Goal: Transaction & Acquisition: Register for event/course

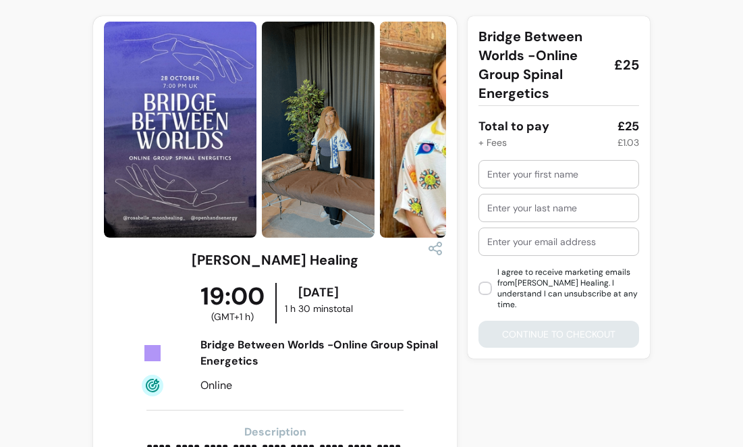
click at [160, 163] on img at bounding box center [180, 130] width 153 height 216
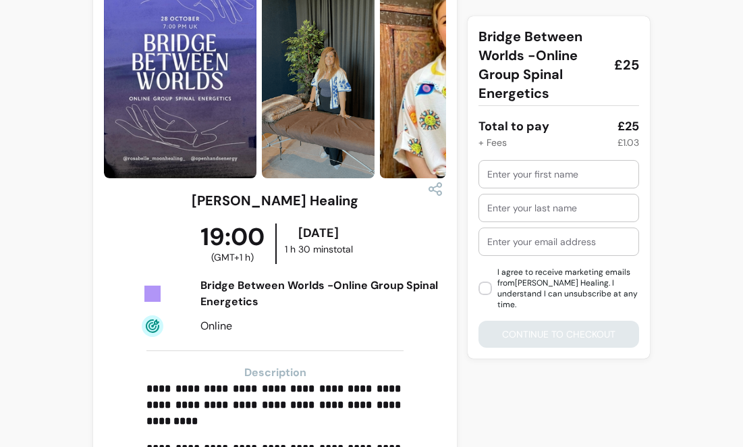
scroll to position [59, 0]
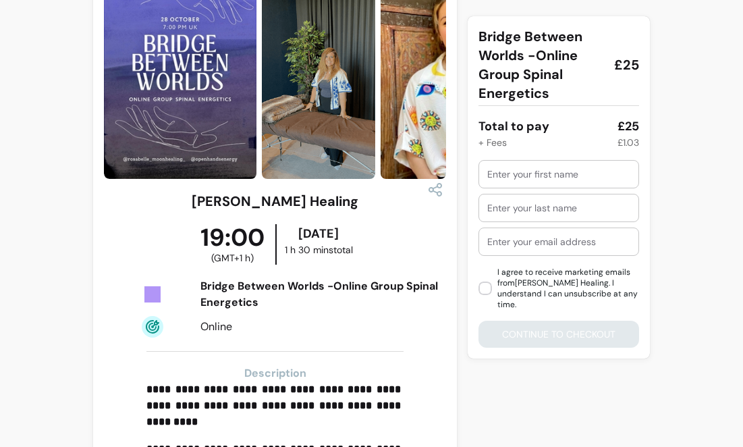
click at [346, 119] on img at bounding box center [318, 71] width 113 height 217
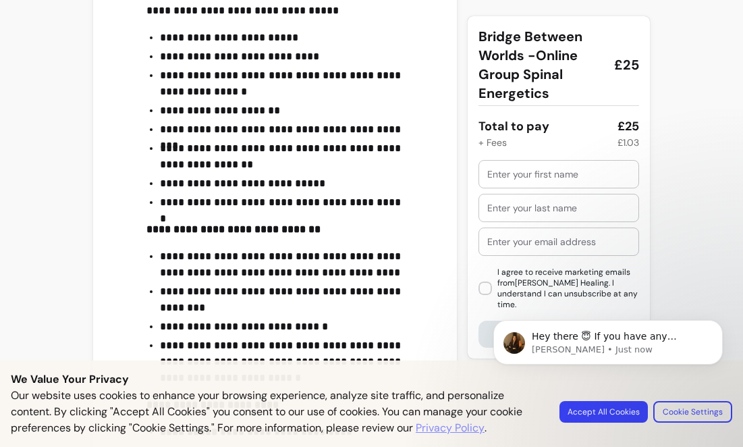
scroll to position [1462, 0]
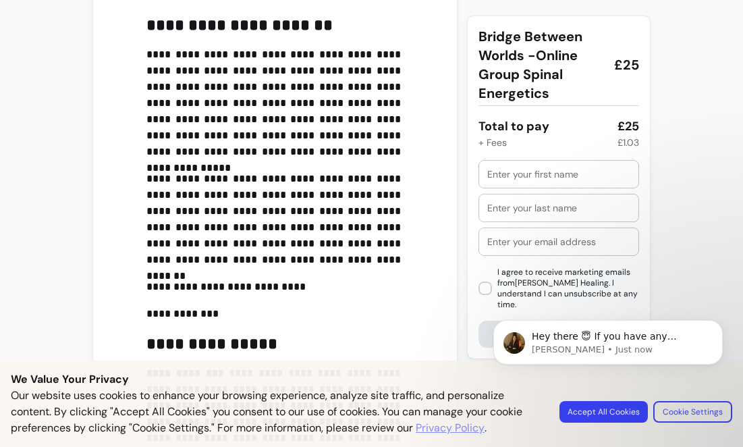
click at [615, 410] on body "Hey there 😇 If you have any question about what you can do with Fluum, I'm here…" at bounding box center [607, 366] width 259 height 138
click at [585, 418] on body "Hey there 😇 If you have any question about what you can do with Fluum, I'm here…" at bounding box center [607, 366] width 259 height 138
click at [588, 412] on body "Hey there 😇 If you have any question about what you can do with Fluum, I'm here…" at bounding box center [607, 366] width 259 height 138
click at [327, 263] on p "**********" at bounding box center [274, 219] width 257 height 97
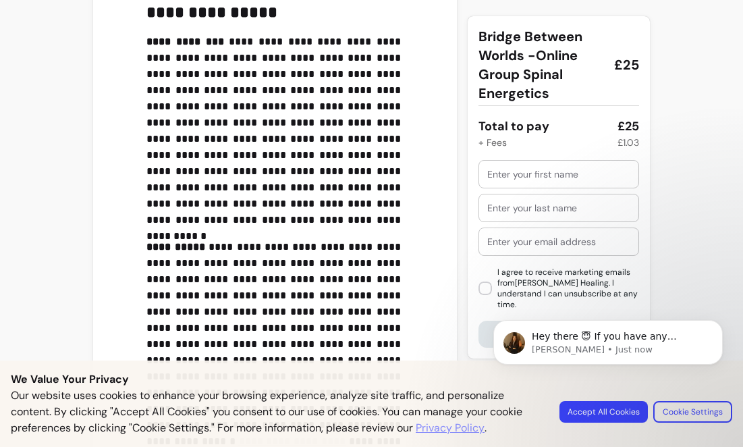
scroll to position [2106, 0]
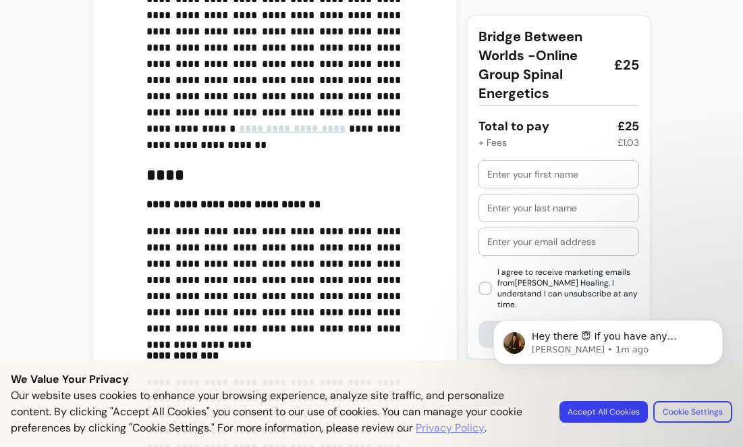
click at [607, 413] on body "Hey there 😇 If you have any question about what you can do with Fluum, I'm here…" at bounding box center [607, 366] width 259 height 138
drag, startPoint x: 580, startPoint y: 409, endPoint x: 261, endPoint y: 180, distance: 392.6
click at [473, 289] on html "Hey there 😇 If you have any question about what you can do with Fluum, I'm here…" at bounding box center [608, 364] width 270 height 151
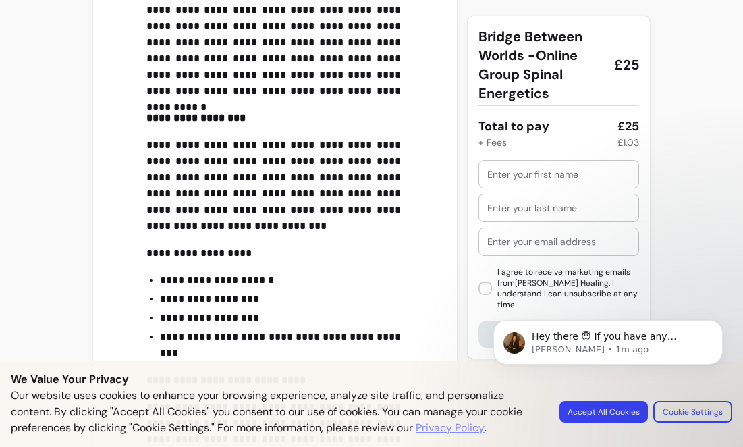
scroll to position [2737, 0]
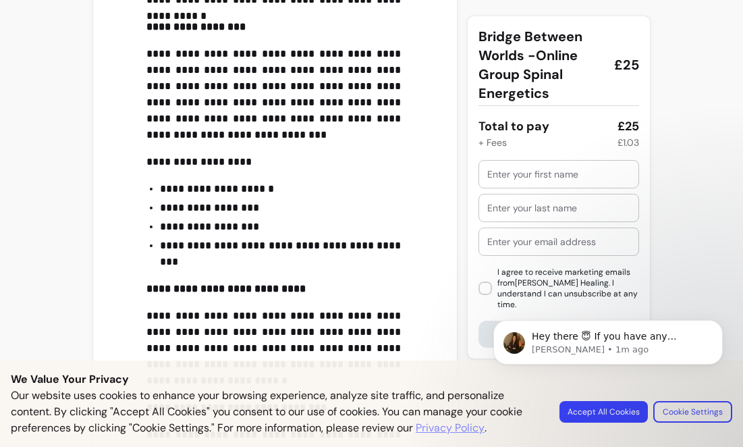
click at [583, 416] on body "Hey there 😇 If you have any question about what you can do with Fluum, I'm here…" at bounding box center [607, 366] width 259 height 138
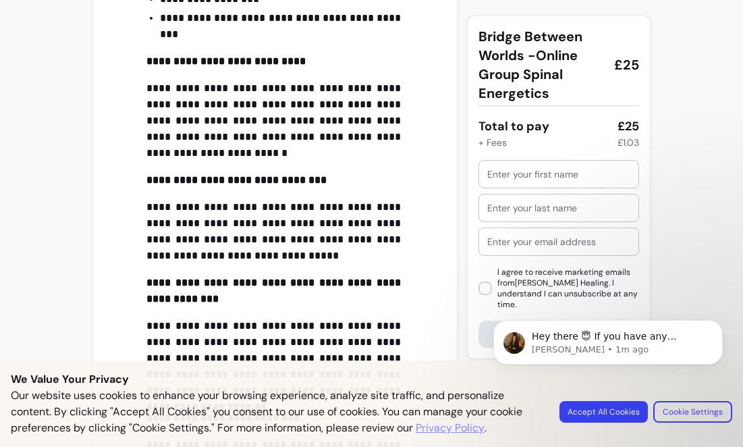
scroll to position [3102, 0]
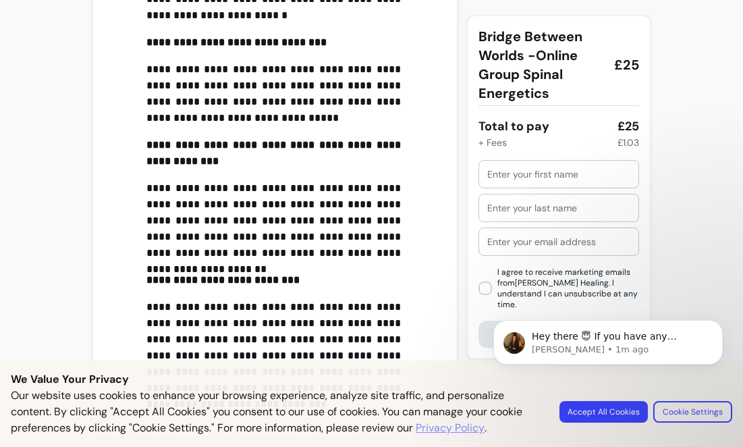
click at [713, 296] on div "Hey there 😇 If you have any question about what you can do with Fluum, I'm here…" at bounding box center [608, 280] width 248 height 169
click at [716, 325] on icon "Dismiss notification" at bounding box center [718, 323] width 7 height 7
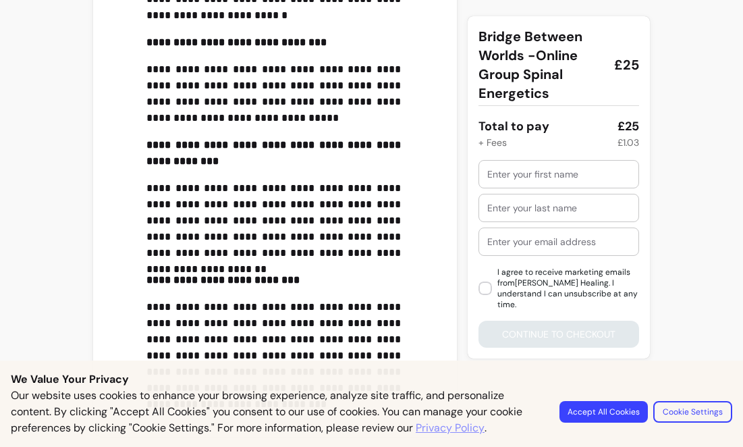
click at [395, 237] on p "**********" at bounding box center [274, 220] width 257 height 81
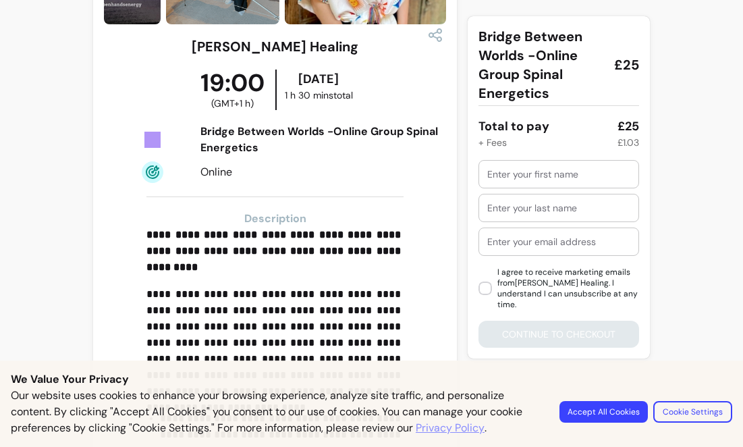
scroll to position [0, 0]
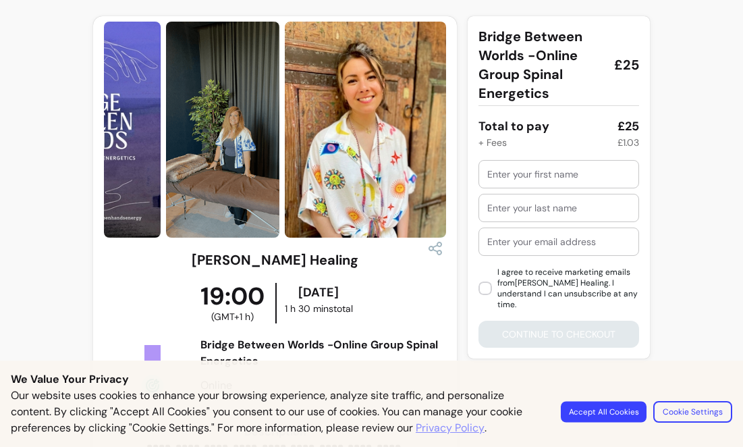
click at [613, 404] on button "Accept All Cookies" at bounding box center [604, 411] width 86 height 21
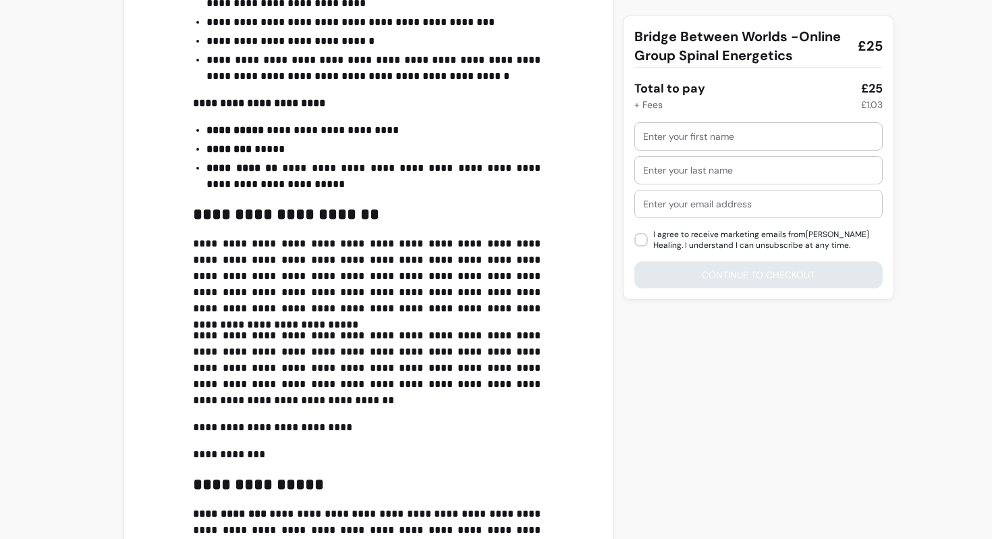
scroll to position [1113, 0]
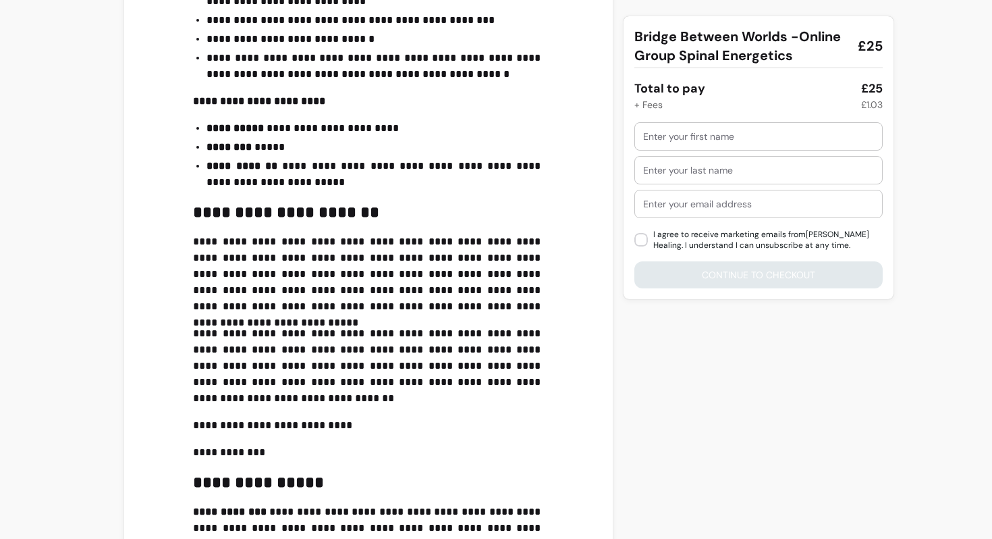
drag, startPoint x: 990, startPoint y: 371, endPoint x: 691, endPoint y: 366, distance: 299.0
click at [690, 366] on div "**********" at bounding box center [496, 370] width 992 height 2967
click at [742, 446] on div "**********" at bounding box center [496, 370] width 992 height 2967
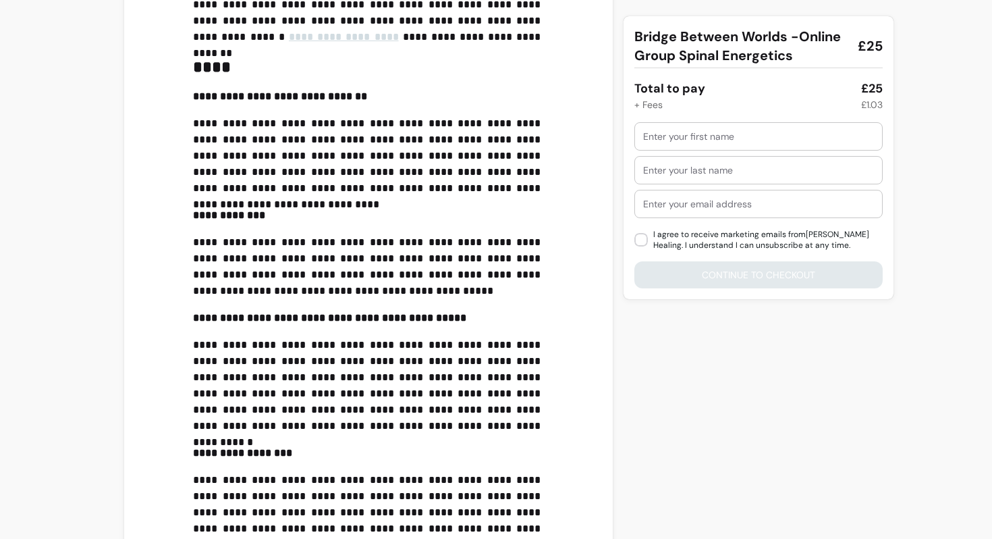
scroll to position [1927, 0]
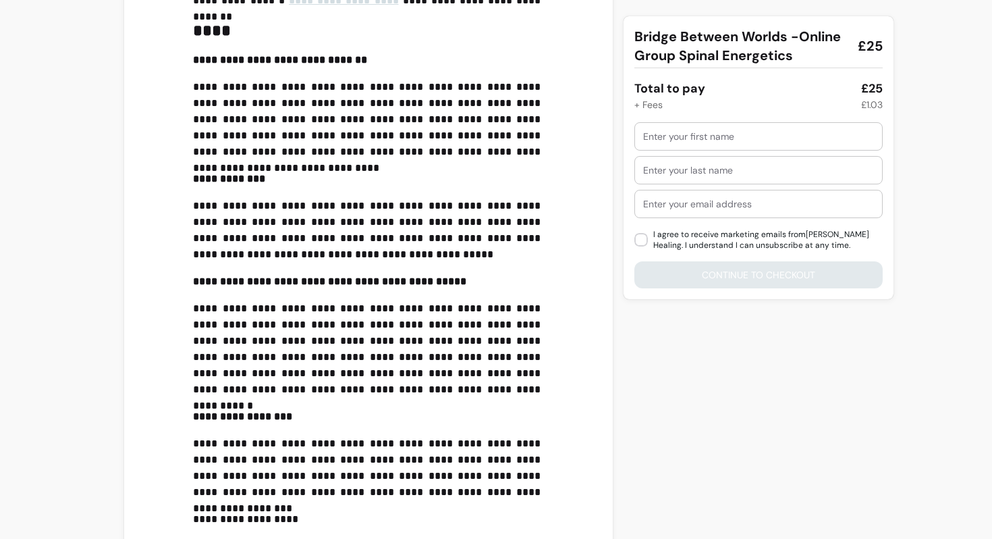
click at [707, 157] on div at bounding box center [758, 170] width 231 height 27
click at [699, 135] on input "text" at bounding box center [758, 136] width 231 height 13
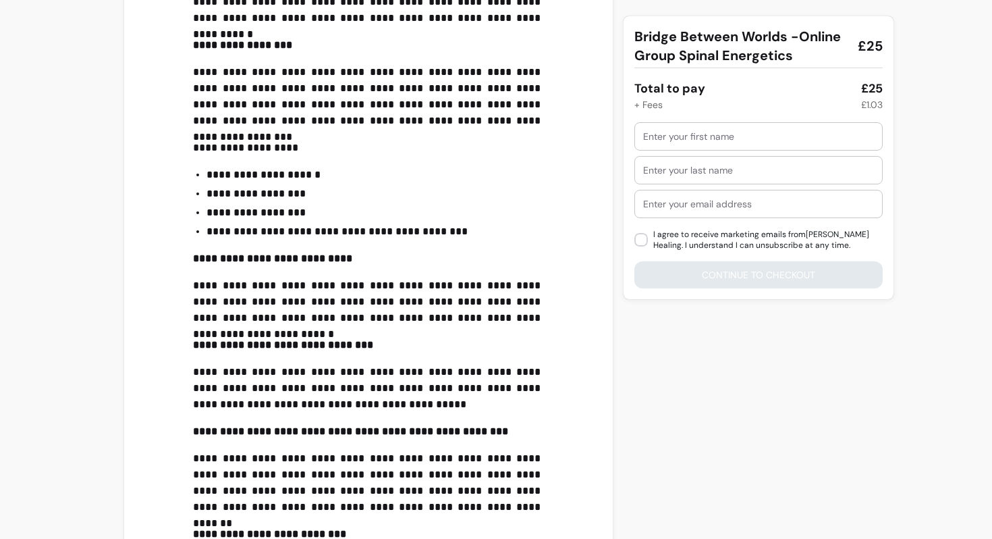
scroll to position [2411, 0]
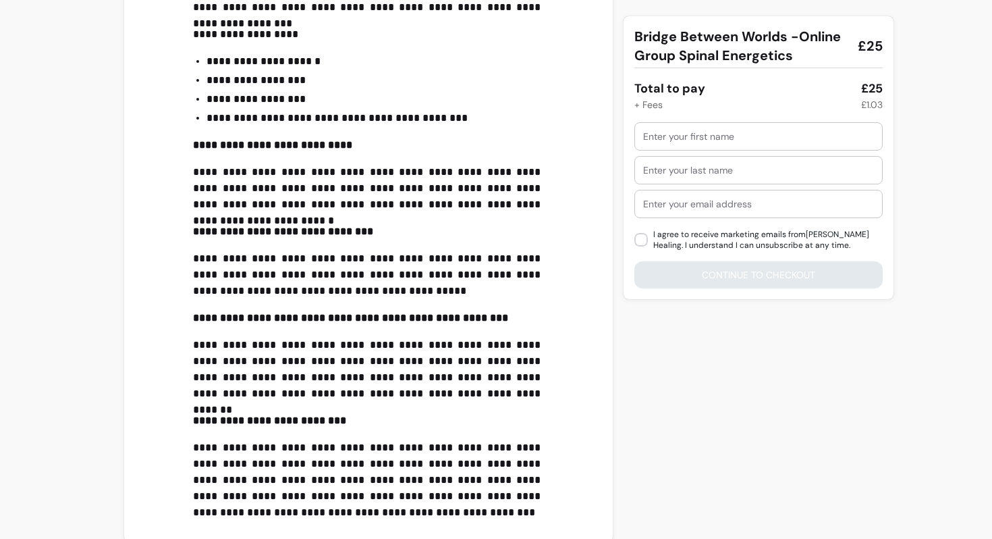
click at [697, 136] on input "text" at bounding box center [758, 136] width 231 height 13
click at [642, 105] on div "+ Fees" at bounding box center [648, 104] width 28 height 13
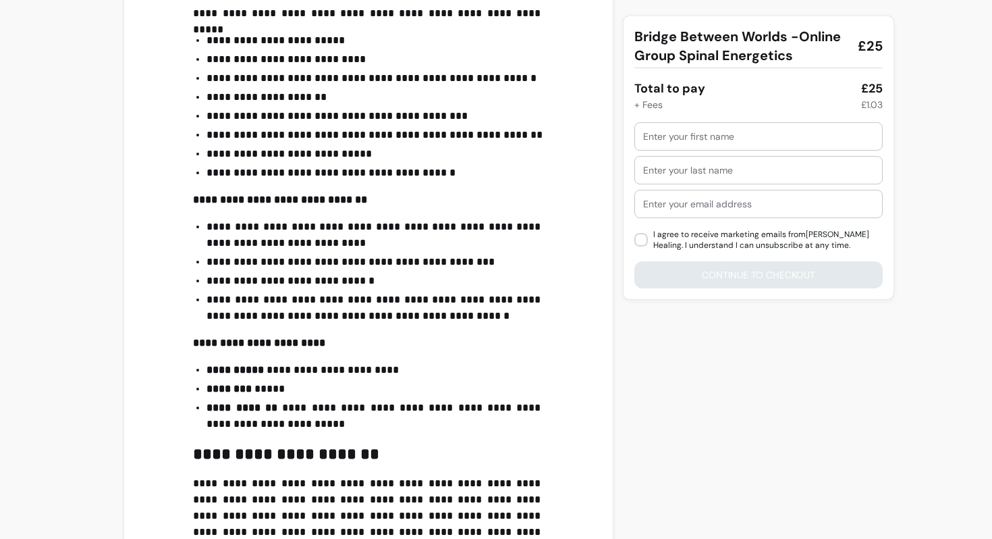
scroll to position [842, 0]
